Goal: Task Accomplishment & Management: Manage account settings

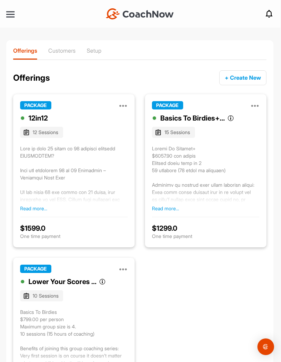
click at [66, 47] on p "Customers" at bounding box center [61, 50] width 27 height 7
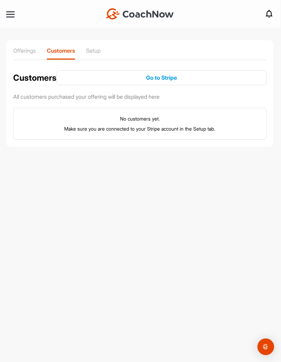
click at [99, 50] on p "Setup" at bounding box center [93, 50] width 15 height 7
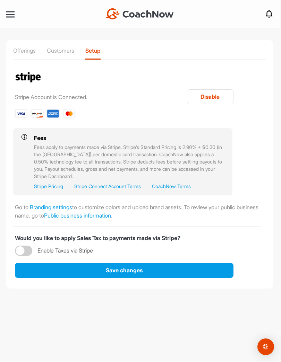
click at [14, 14] on div at bounding box center [10, 14] width 8 height 1
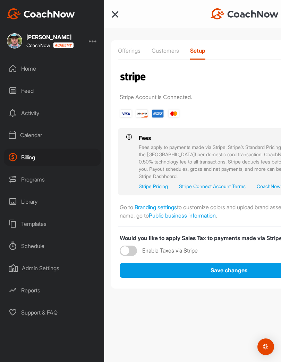
click at [40, 135] on div "Calendar" at bounding box center [52, 134] width 97 height 17
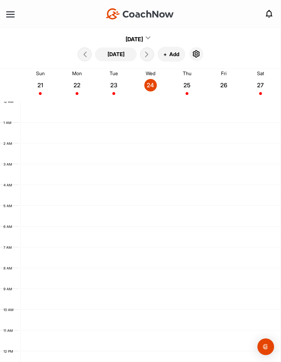
scroll to position [120, 0]
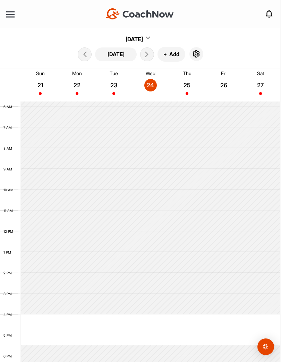
click at [8, 16] on div at bounding box center [10, 14] width 8 height 5
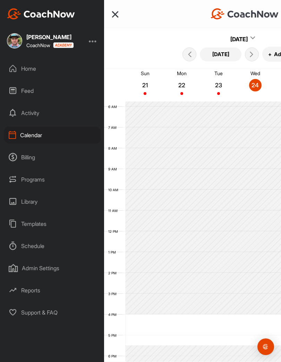
click at [51, 182] on div "Programs" at bounding box center [52, 179] width 97 height 17
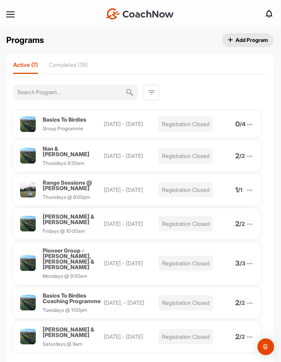
click at [10, 15] on div at bounding box center [10, 14] width 8 height 1
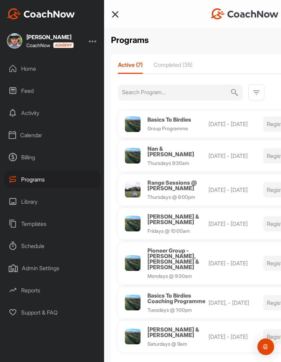
click at [41, 160] on div "Billing" at bounding box center [52, 157] width 97 height 17
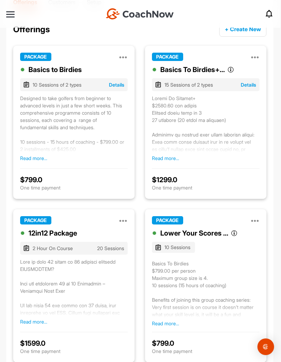
scroll to position [45, 0]
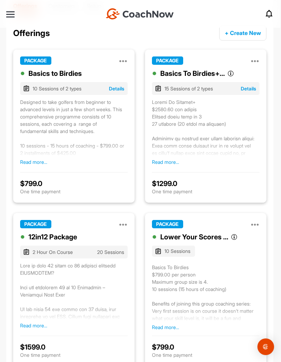
click at [113, 90] on button "Details" at bounding box center [116, 88] width 15 height 7
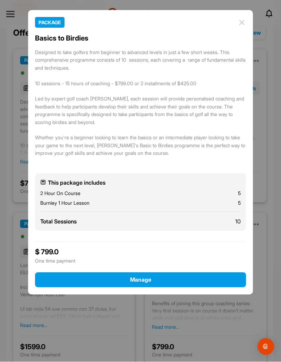
scroll to position [0, 0]
click at [243, 24] on img at bounding box center [241, 23] width 8 height 8
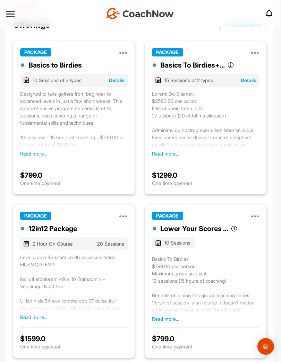
scroll to position [52, 0]
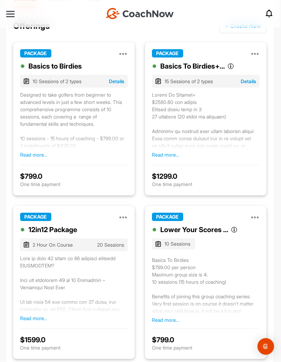
click at [254, 81] on button "Details" at bounding box center [248, 81] width 15 height 7
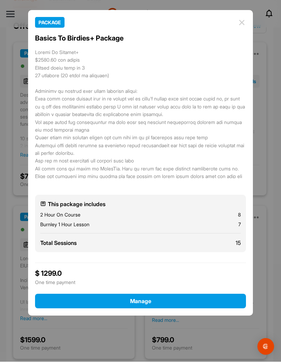
scroll to position [0, 0]
click at [242, 20] on img at bounding box center [241, 23] width 8 height 8
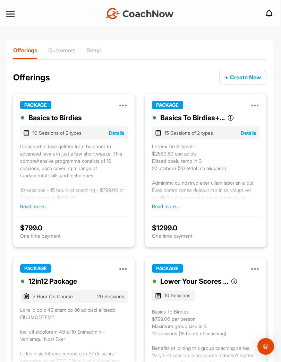
click at [60, 54] on div "Customers" at bounding box center [61, 53] width 27 height 12
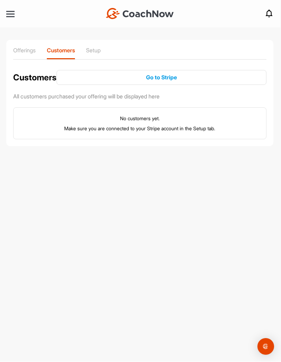
click at [30, 56] on div "Offerings" at bounding box center [24, 53] width 23 height 12
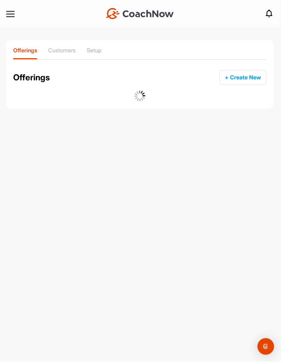
click at [9, 13] on div at bounding box center [10, 14] width 8 height 5
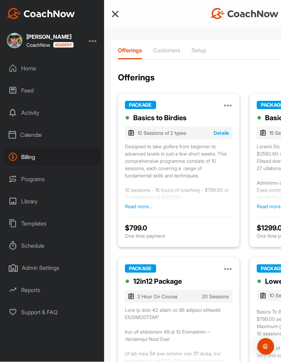
click at [43, 138] on div "Calendar" at bounding box center [52, 134] width 97 height 17
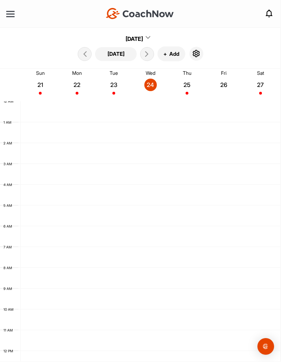
scroll to position [120, 0]
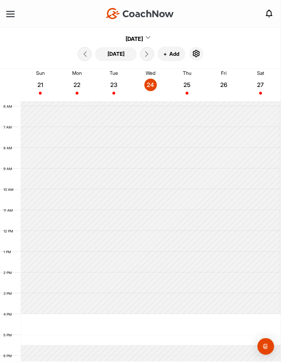
click at [188, 91] on div "25" at bounding box center [187, 85] width 12 height 12
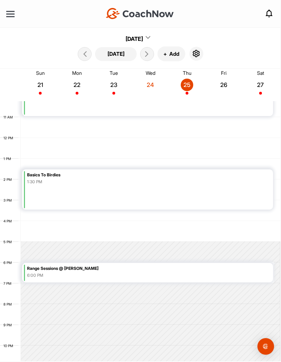
scroll to position [213, 0]
click at [7, 14] on div at bounding box center [10, 14] width 8 height 1
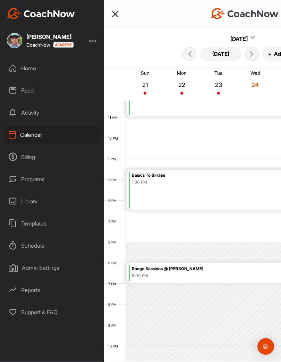
click at [32, 182] on div "Programs" at bounding box center [52, 179] width 97 height 17
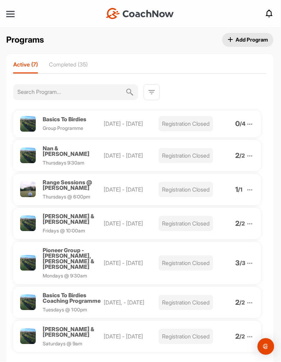
click at [252, 155] on img at bounding box center [250, 156] width 8 height 8
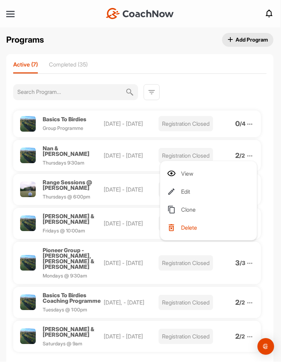
click at [195, 190] on li "Edit" at bounding box center [209, 191] width 85 height 11
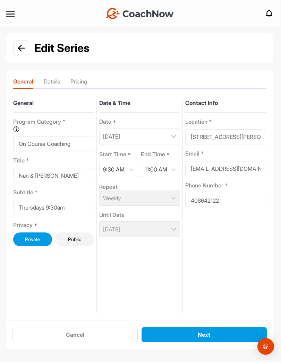
click at [18, 51] on img at bounding box center [21, 48] width 7 height 7
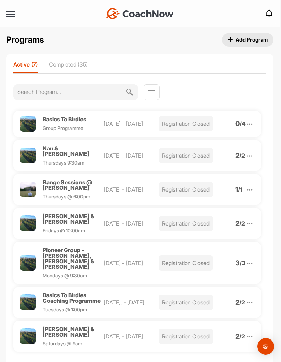
click at [26, 157] on img at bounding box center [28, 156] width 16 height 16
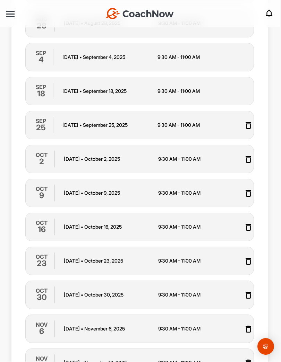
scroll to position [303, 0]
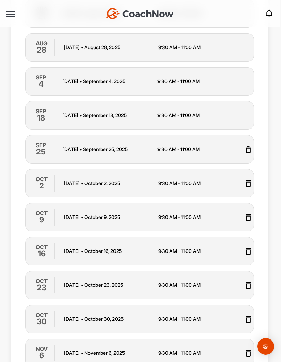
click at [250, 147] on img at bounding box center [248, 150] width 8 height 8
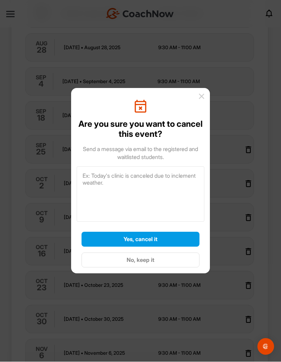
click at [160, 244] on div "Yes, cancel it" at bounding box center [140, 239] width 107 height 8
